Goal: Information Seeking & Learning: Learn about a topic

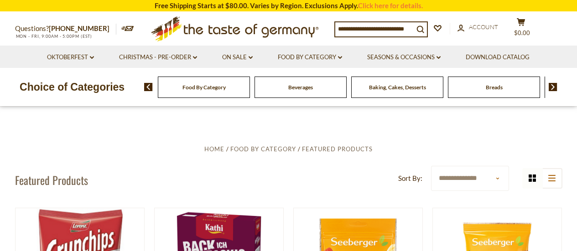
drag, startPoint x: 171, startPoint y: 60, endPoint x: 173, endPoint y: 65, distance: 5.7
click at [171, 60] on link "Christmas - PRE-ORDER dropdown_arrow" at bounding box center [158, 57] width 78 height 10
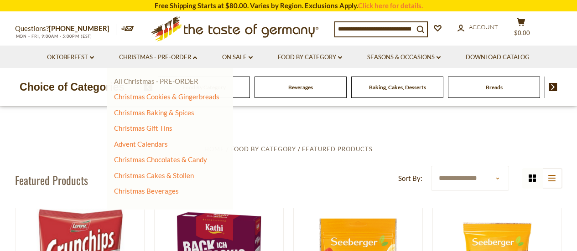
click at [172, 85] on link "All Christmas - PRE-ORDER" at bounding box center [156, 81] width 84 height 8
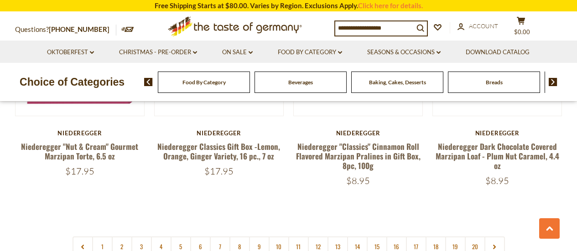
scroll to position [2190, 0]
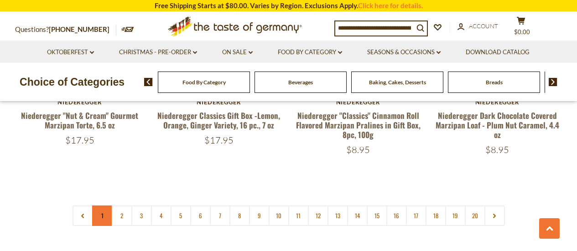
click at [100, 206] on link "1" at bounding box center [102, 216] width 21 height 21
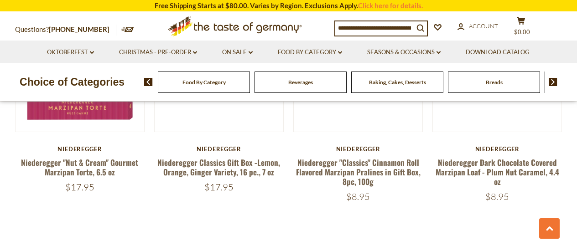
scroll to position [2181, 0]
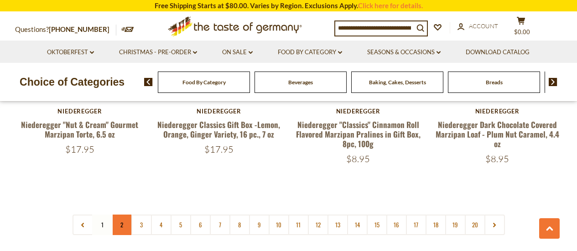
click at [124, 219] on link "2" at bounding box center [122, 225] width 21 height 21
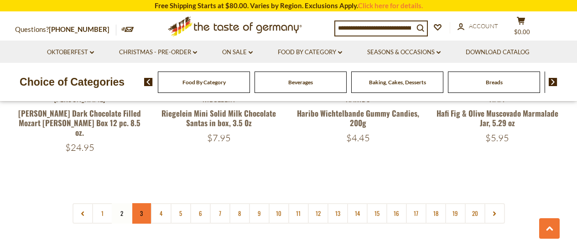
click at [138, 203] on link "3" at bounding box center [141, 213] width 21 height 21
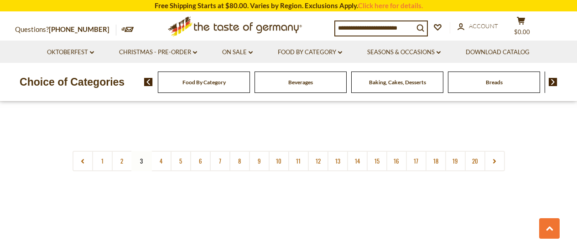
scroll to position [2226, 0]
click at [302, 53] on link "Food By Category dropdown_arrow" at bounding box center [310, 52] width 64 height 10
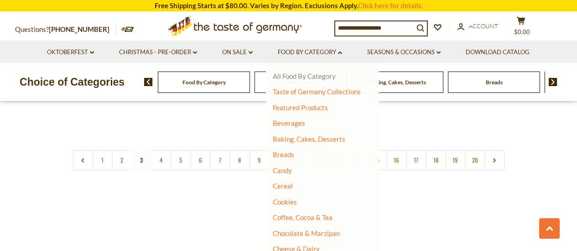
click at [294, 78] on link "All Food By Category" at bounding box center [304, 76] width 63 height 8
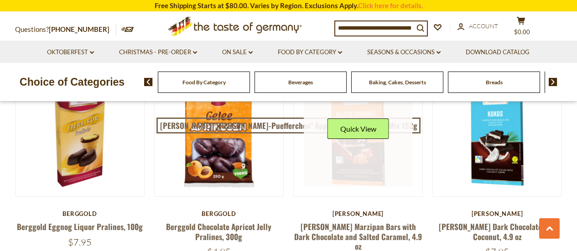
scroll to position [137, 0]
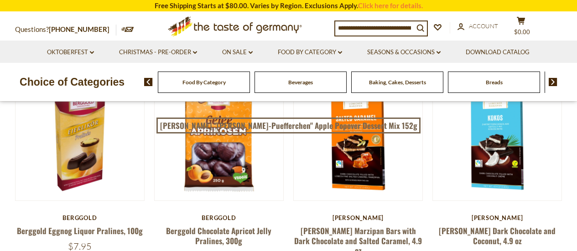
click at [294, 83] on span "Beverages" at bounding box center [300, 82] width 25 height 7
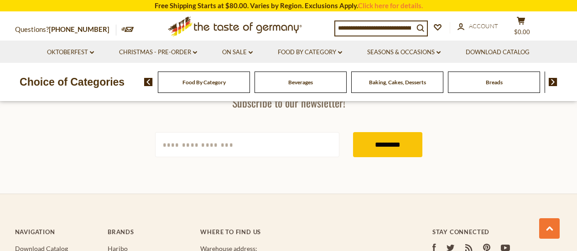
scroll to position [2327, 0]
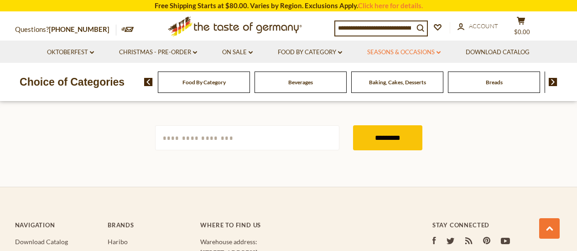
click at [409, 52] on link "Seasons & Occasions dropdown_arrow" at bounding box center [403, 52] width 73 height 10
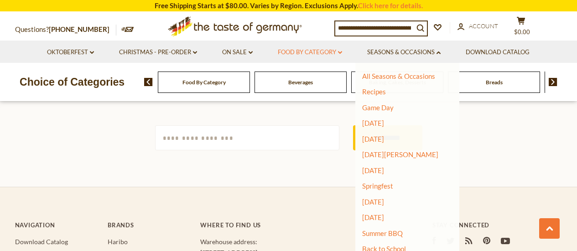
click at [310, 52] on link "Food By Category dropdown_arrow" at bounding box center [310, 52] width 64 height 10
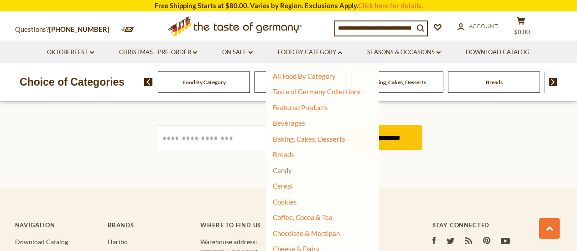
click at [285, 172] on link "Candy" at bounding box center [282, 171] width 19 height 8
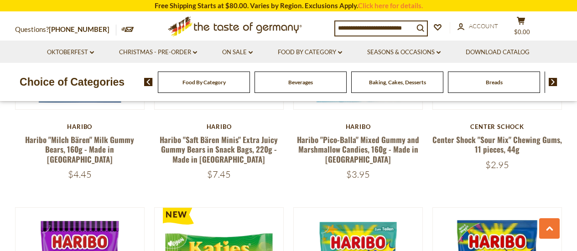
scroll to position [1779, 0]
